Goal: Manage account settings

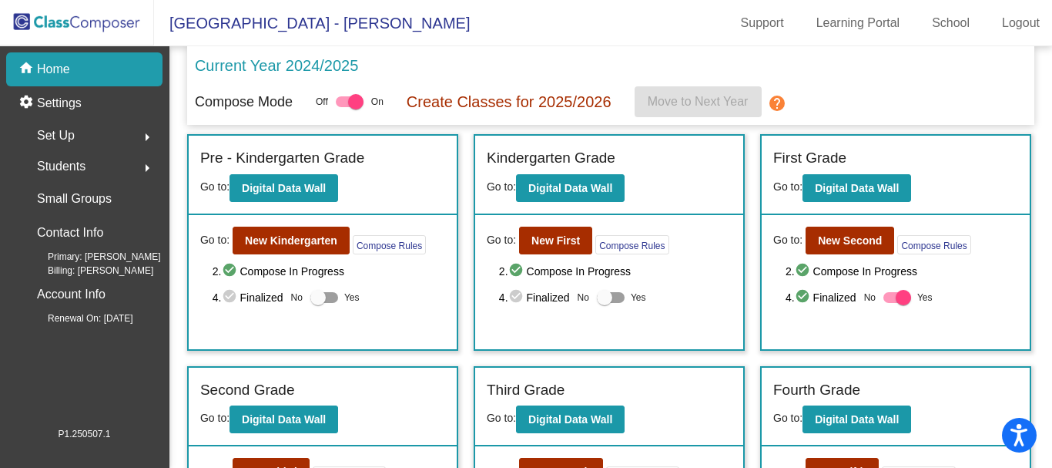
click at [94, 20] on img at bounding box center [77, 22] width 154 height 45
click at [102, 21] on img at bounding box center [77, 22] width 154 height 45
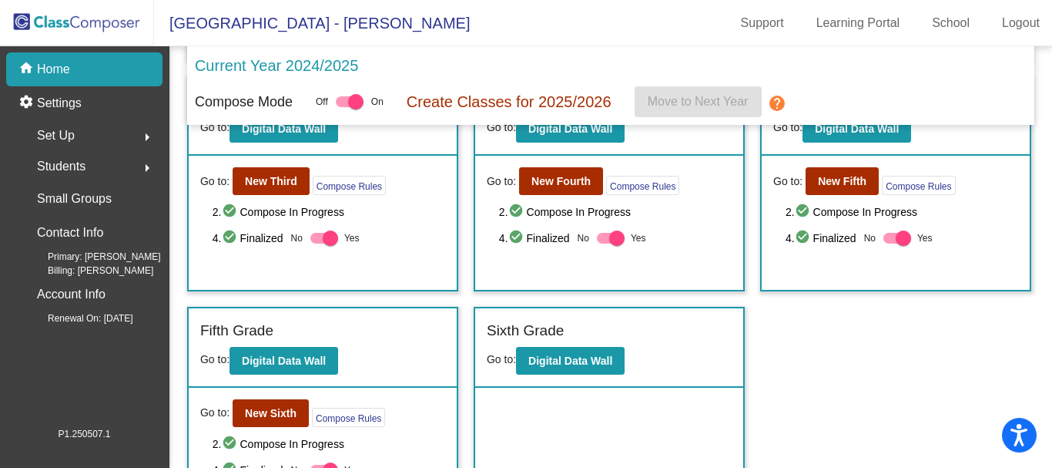
scroll to position [346, 0]
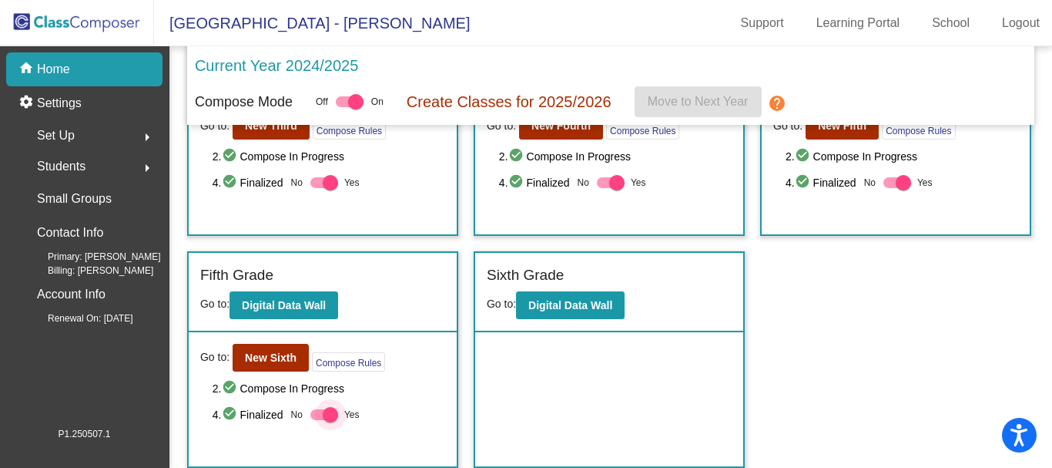
click at [330, 411] on div at bounding box center [330, 414] width 15 height 15
click at [318, 420] on input "Yes" at bounding box center [317, 420] width 1 height 1
click at [317, 414] on div at bounding box center [317, 414] width 15 height 15
click at [317, 420] on input "Yes" at bounding box center [317, 420] width 1 height 1
checkbox input "true"
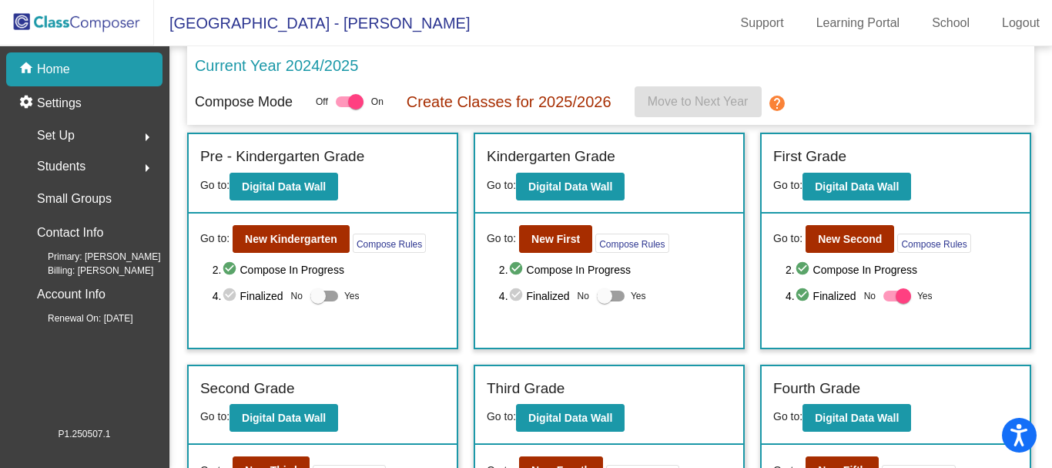
scroll to position [0, 0]
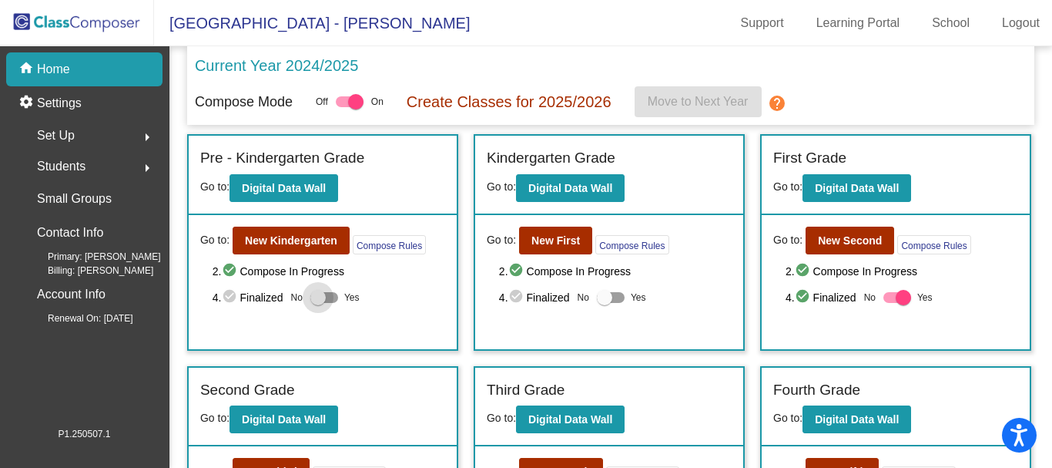
click at [315, 293] on div at bounding box center [317, 297] width 15 height 15
click at [317, 303] on input "Yes" at bounding box center [317, 303] width 1 height 1
checkbox input "true"
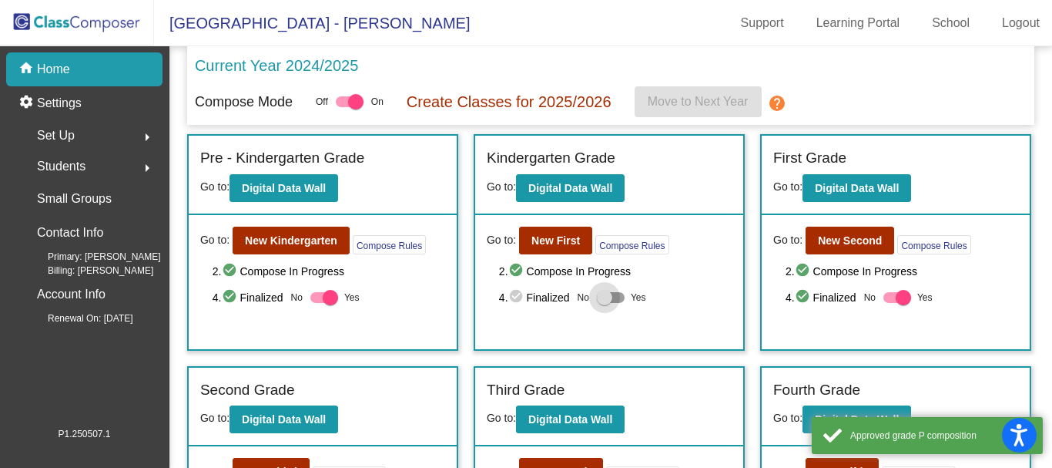
click at [603, 297] on div at bounding box center [604, 297] width 15 height 15
click at [604, 303] on input "Yes" at bounding box center [604, 303] width 1 height 1
checkbox input "true"
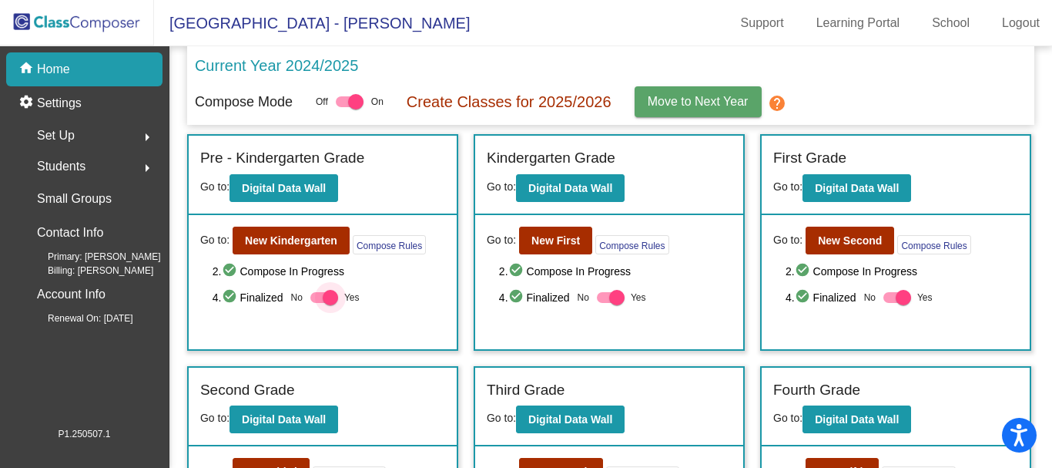
click at [330, 293] on div at bounding box center [330, 297] width 15 height 15
click at [318, 303] on input "Yes" at bounding box center [317, 303] width 1 height 1
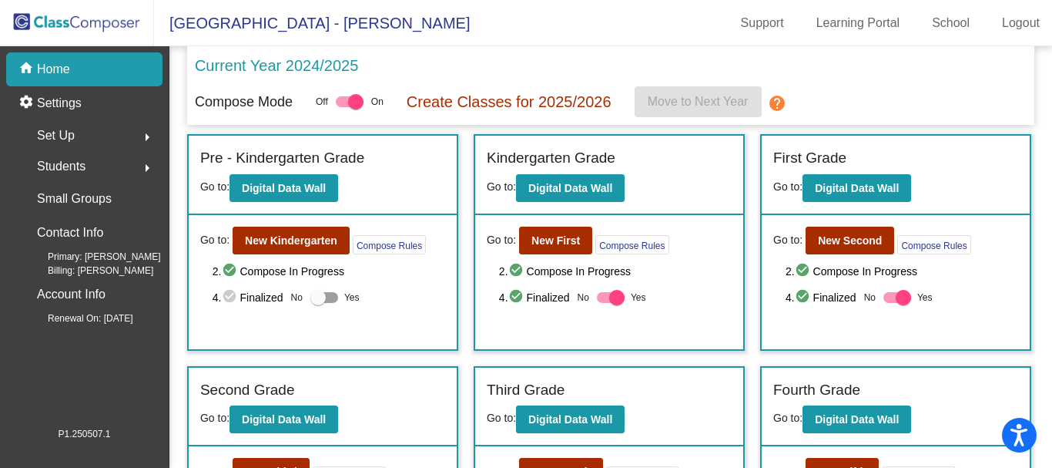
click at [314, 297] on div at bounding box center [317, 297] width 15 height 15
click at [317, 303] on input "Yes" at bounding box center [317, 303] width 1 height 1
checkbox input "true"
